Goal: Task Accomplishment & Management: Use online tool/utility

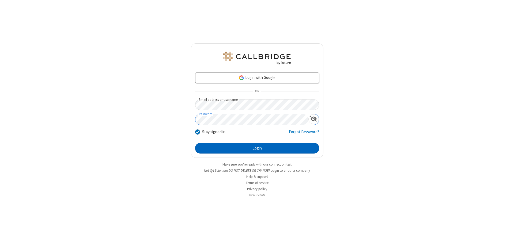
click at [257, 148] on button "Login" at bounding box center [257, 148] width 124 height 11
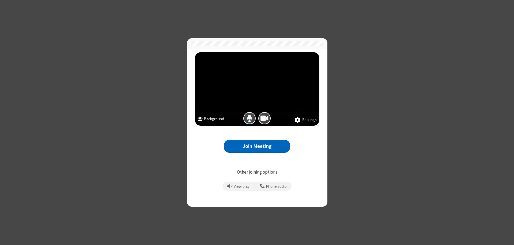
click at [257, 146] on button "Join Meeting" at bounding box center [257, 146] width 66 height 13
